Goal: Contribute content

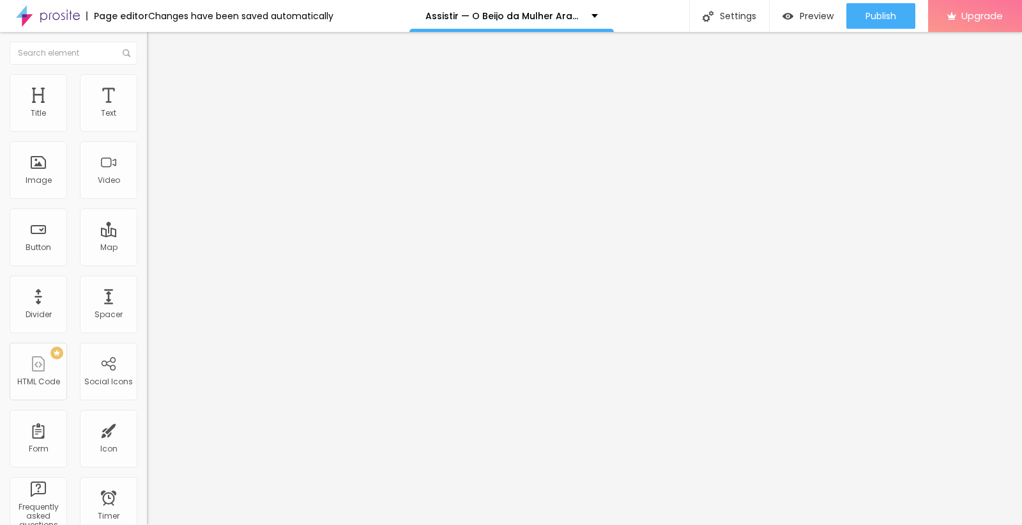
click at [147, 110] on span "Add image" at bounding box center [173, 104] width 52 height 11
click at [147, 129] on input "text" at bounding box center [223, 122] width 153 height 13
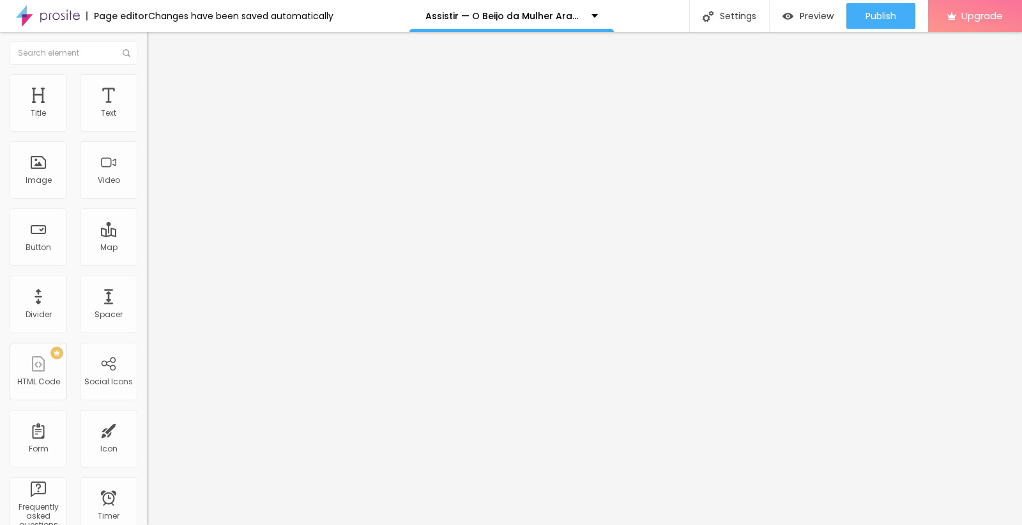
click at [147, 129] on input "text" at bounding box center [223, 122] width 153 height 13
paste input "Assistir — O Beijo da Mulher Aranha (2025) Filme completo em Português"
type input "Assistir — O Beijo da Mulher Aranha (2025) Filme completo em Português"
click at [147, 262] on input "https://" at bounding box center [223, 255] width 153 height 13
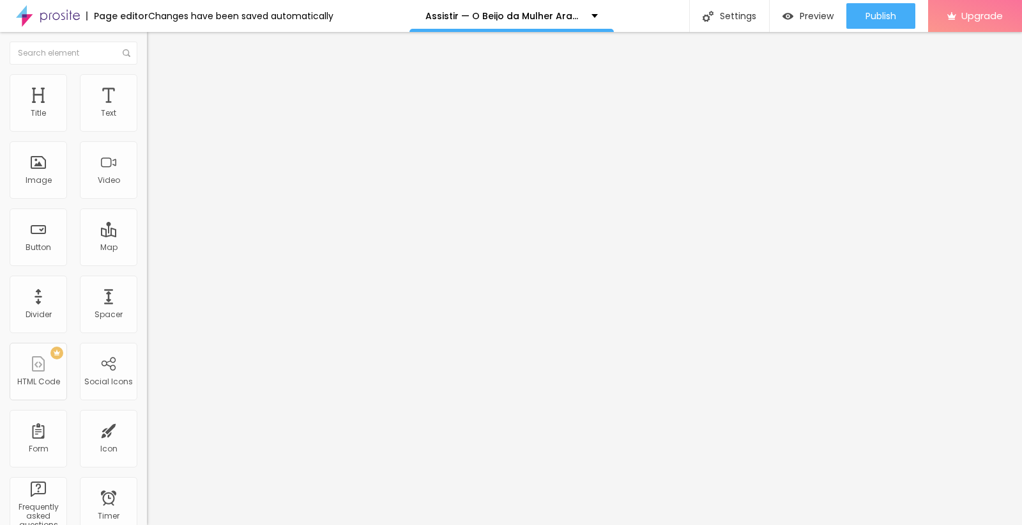
scroll to position [0, 0]
paste input "[DOMAIN_NAME]/pt/movie/1214684/pro"
type input "[URL][DOMAIN_NAME]"
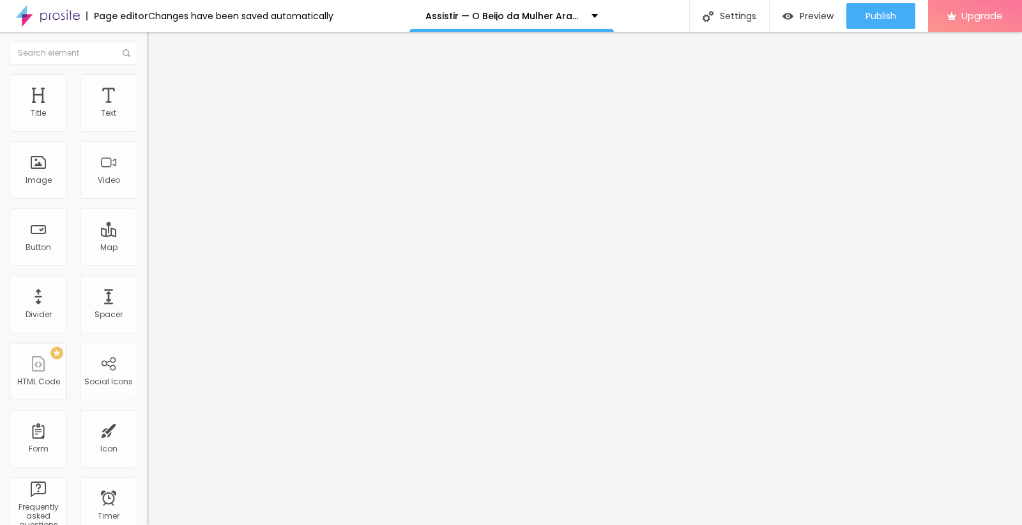
click at [147, 40] on button "Edit Title" at bounding box center [220, 46] width 147 height 29
drag, startPoint x: 94, startPoint y: 146, endPoint x: 0, endPoint y: 148, distance: 94.0
click at [147, 148] on div "Text Click me Align Size Default Small Default Big Link URL https:// Open in ne…" at bounding box center [220, 193] width 147 height 186
paste input "ASSISTA AGORA ►⟹ O Beijo da Mulher Aranha Filme CompletoHD"
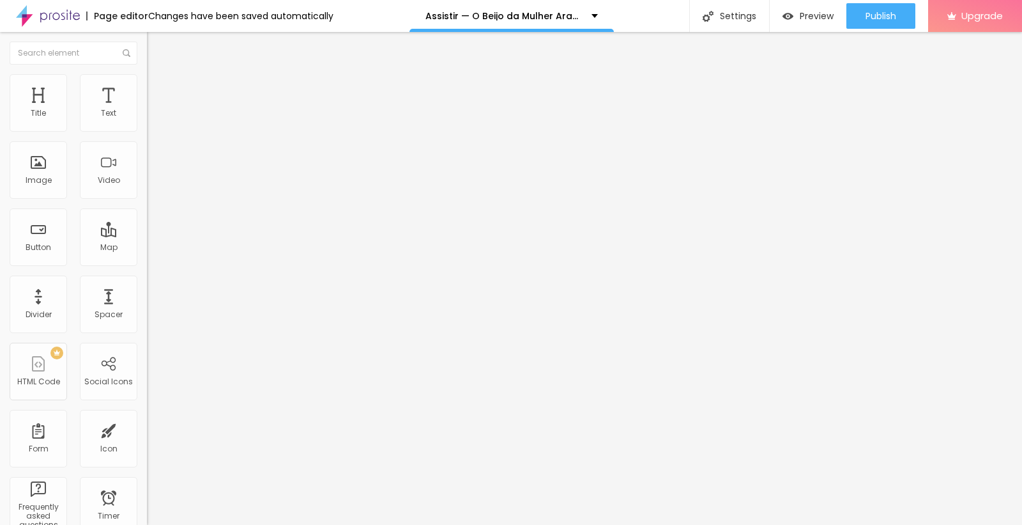
type input "ASSISTA AGORA ►⟹ O Beijo da Mulher Aranha Filme CompletoHD"
click at [147, 154] on div at bounding box center [220, 149] width 147 height 10
click at [147, 259] on input "https://" at bounding box center [223, 256] width 153 height 13
paste input "[DOMAIN_NAME]/pt/movie/1214684/pro"
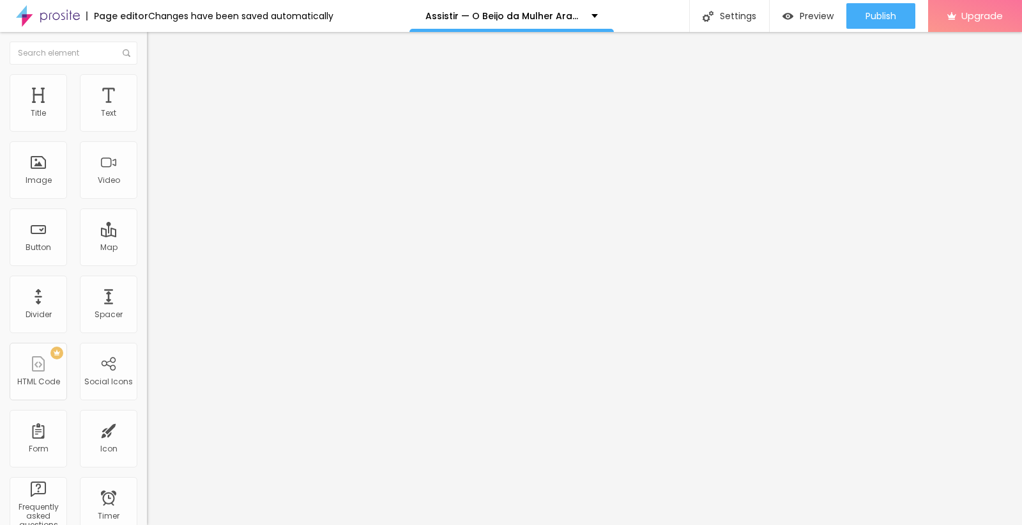
scroll to position [0, 53]
type input "[URL][DOMAIN_NAME]"
click at [157, 47] on img "button" at bounding box center [162, 47] width 10 height 10
click at [884, 17] on span "Publish" at bounding box center [881, 16] width 31 height 10
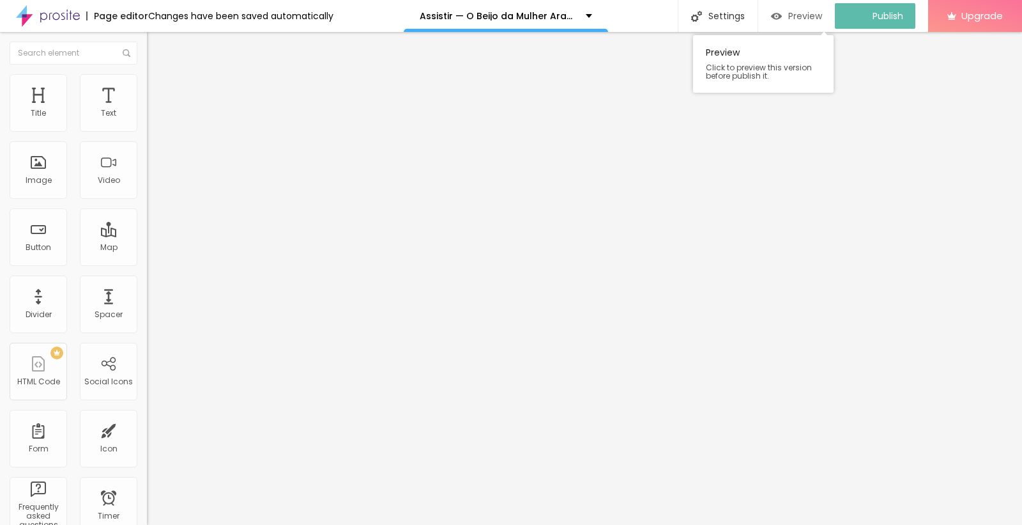
click at [782, 18] on img "button" at bounding box center [776, 16] width 11 height 11
